Goal: Information Seeking & Learning: Learn about a topic

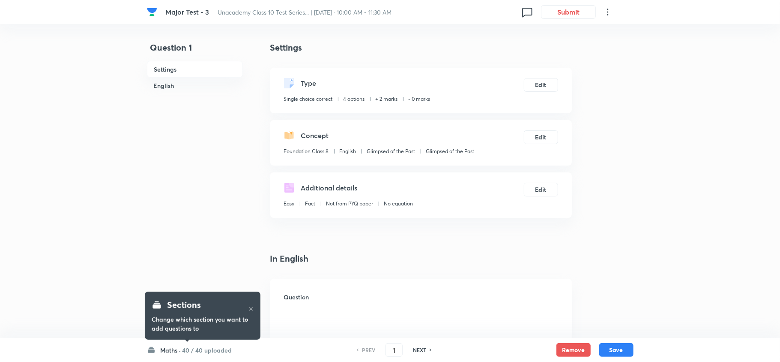
checkbox input "true"
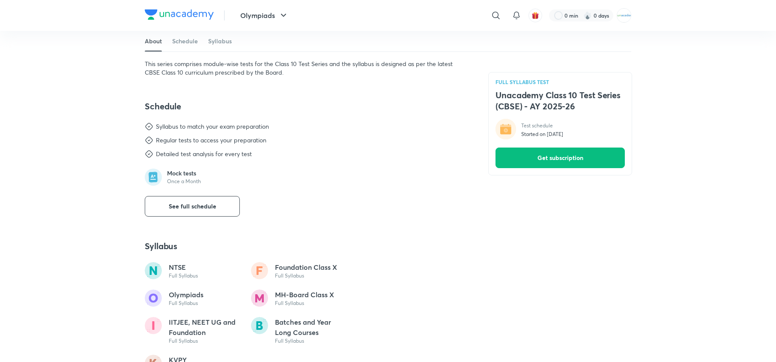
scroll to position [319, 0]
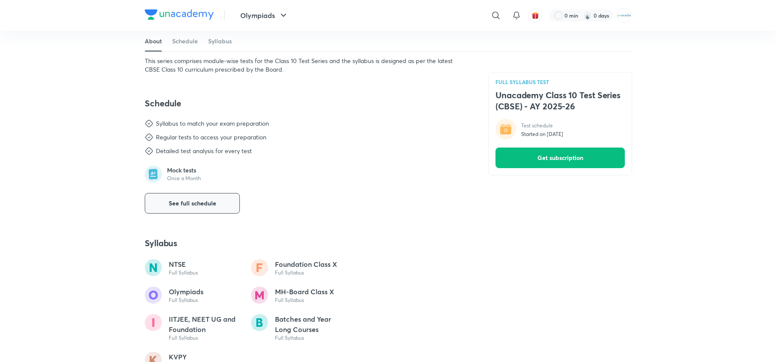
click at [221, 195] on button "See full schedule" at bounding box center [192, 203] width 95 height 21
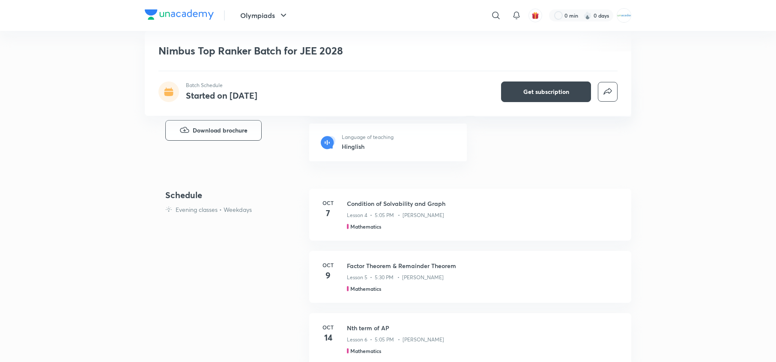
click at [421, 244] on link "Oct 7 Condition of Solvability and Graph Lesson 4 • 5:05 PM • Ajay Singh Mathem…" at bounding box center [470, 220] width 322 height 62
